Goal: Information Seeking & Learning: Learn about a topic

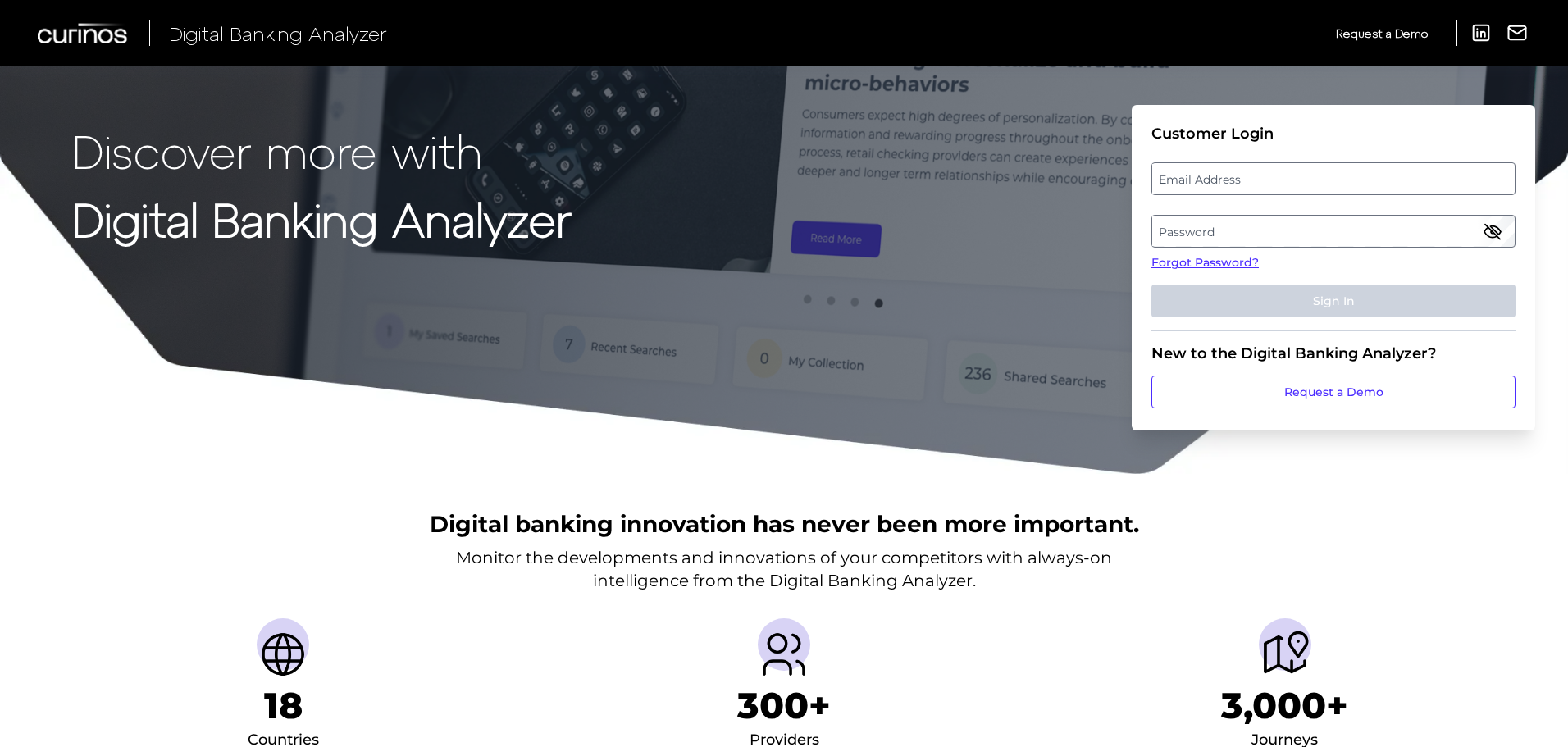
click at [1278, 171] on label "Email Address" at bounding box center [1333, 179] width 361 height 29
click at [1278, 171] on input "email" at bounding box center [1334, 179] width 364 height 33
click at [1152, 163] on div at bounding box center [1152, 163] width 0 height 0
type input "[PERSON_NAME][EMAIL_ADDRESS][DOMAIN_NAME]"
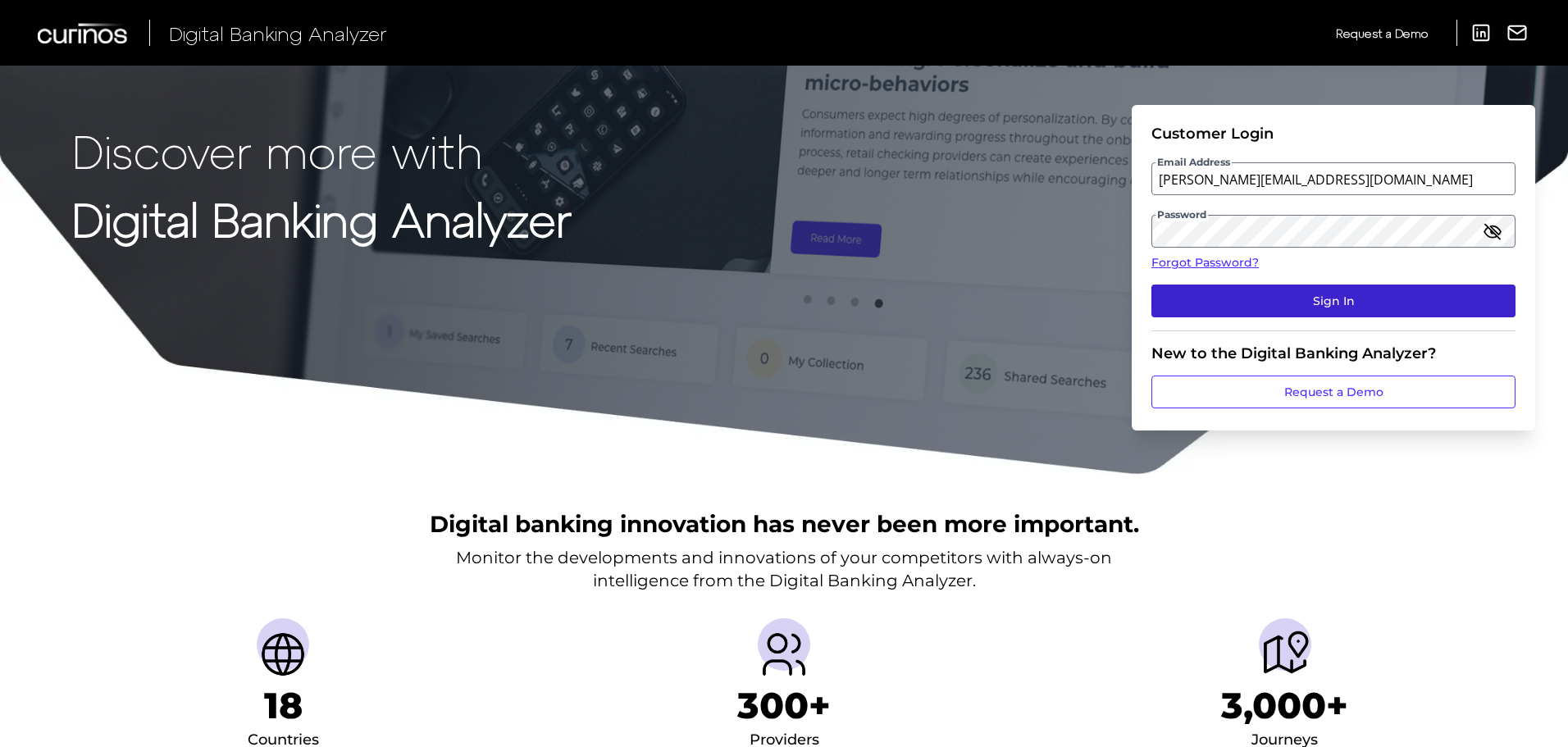
click at [1205, 301] on button "Sign In" at bounding box center [1334, 301] width 364 height 33
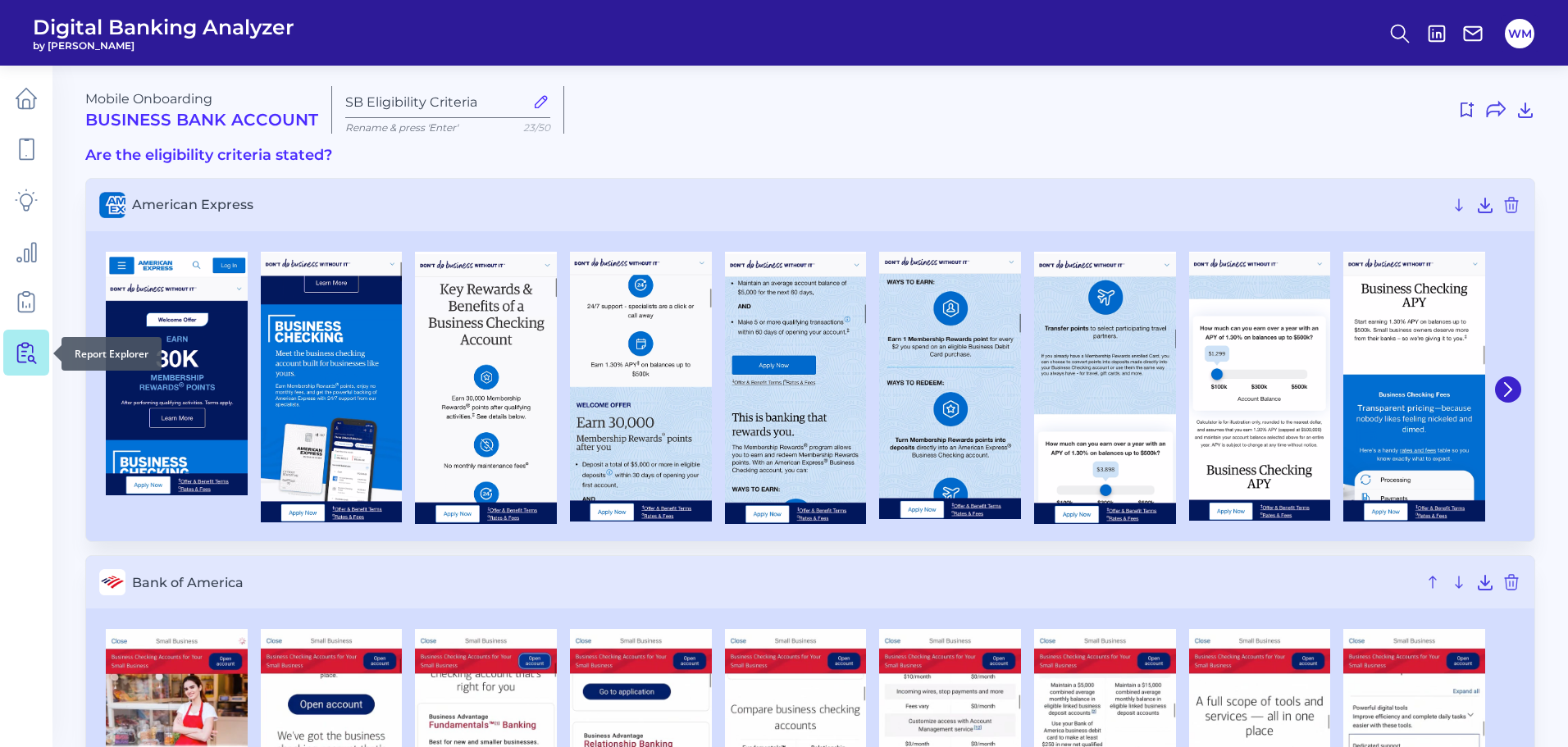
click at [24, 357] on icon at bounding box center [26, 352] width 23 height 23
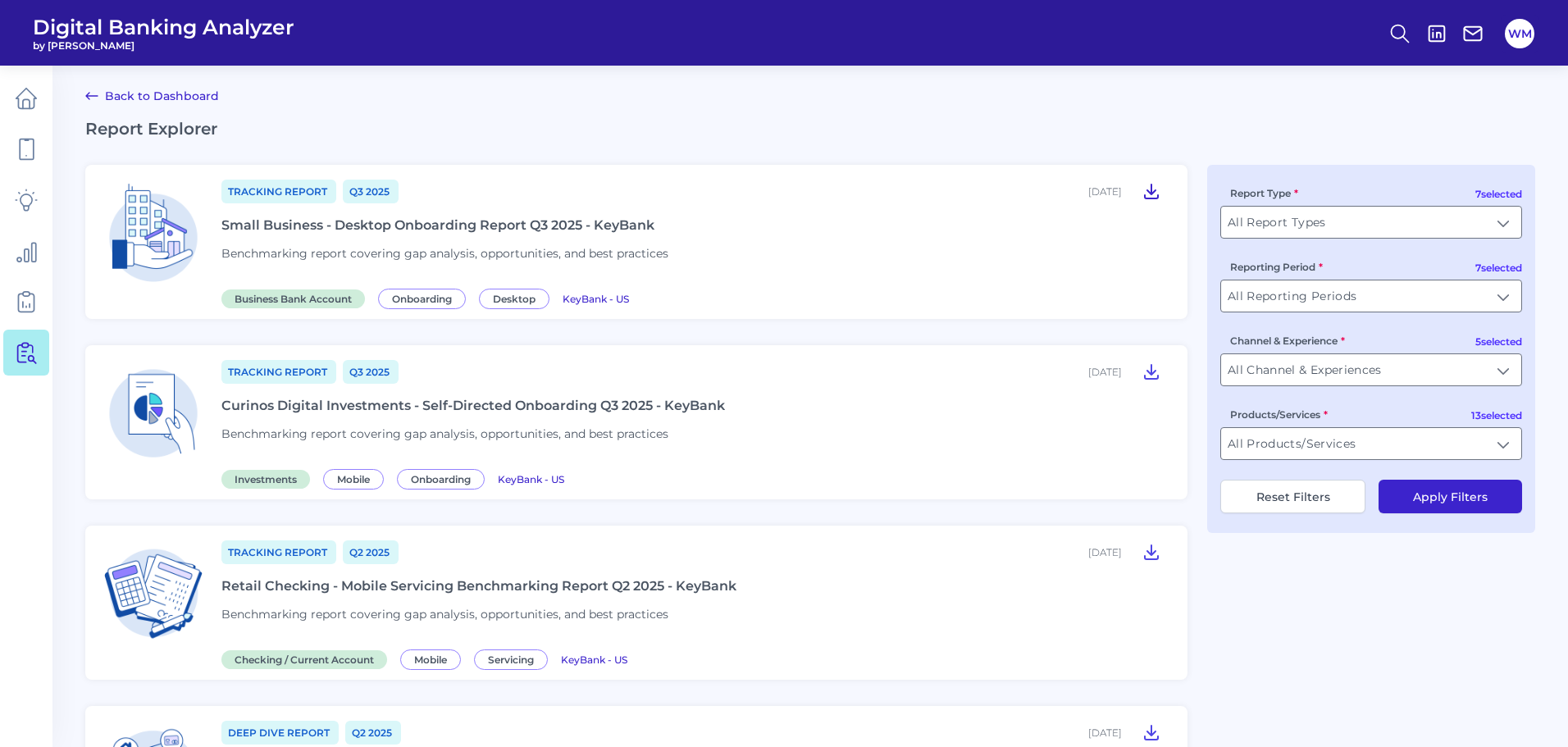
click at [1151, 195] on icon at bounding box center [1151, 190] width 19 height 19
